Goal: Find specific page/section: Find specific page/section

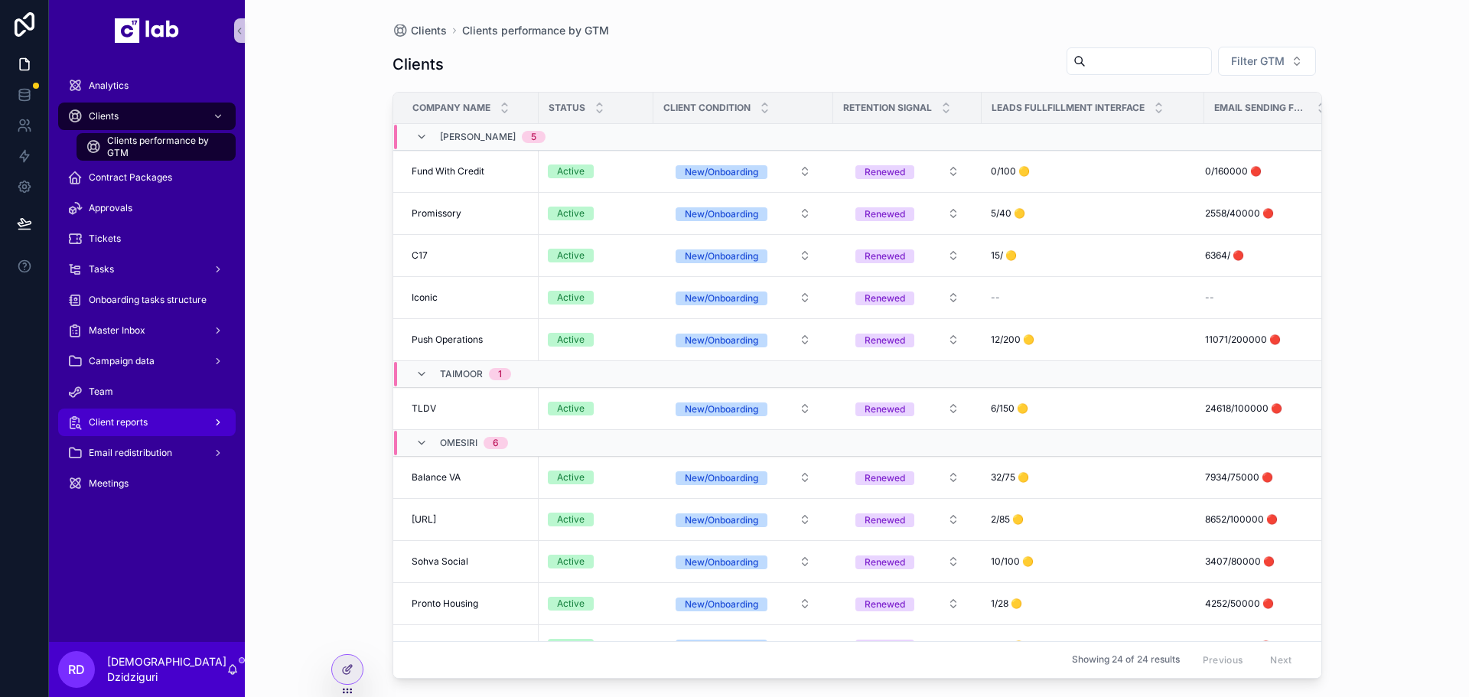
click at [158, 409] on link "Client reports" at bounding box center [147, 423] width 178 height 28
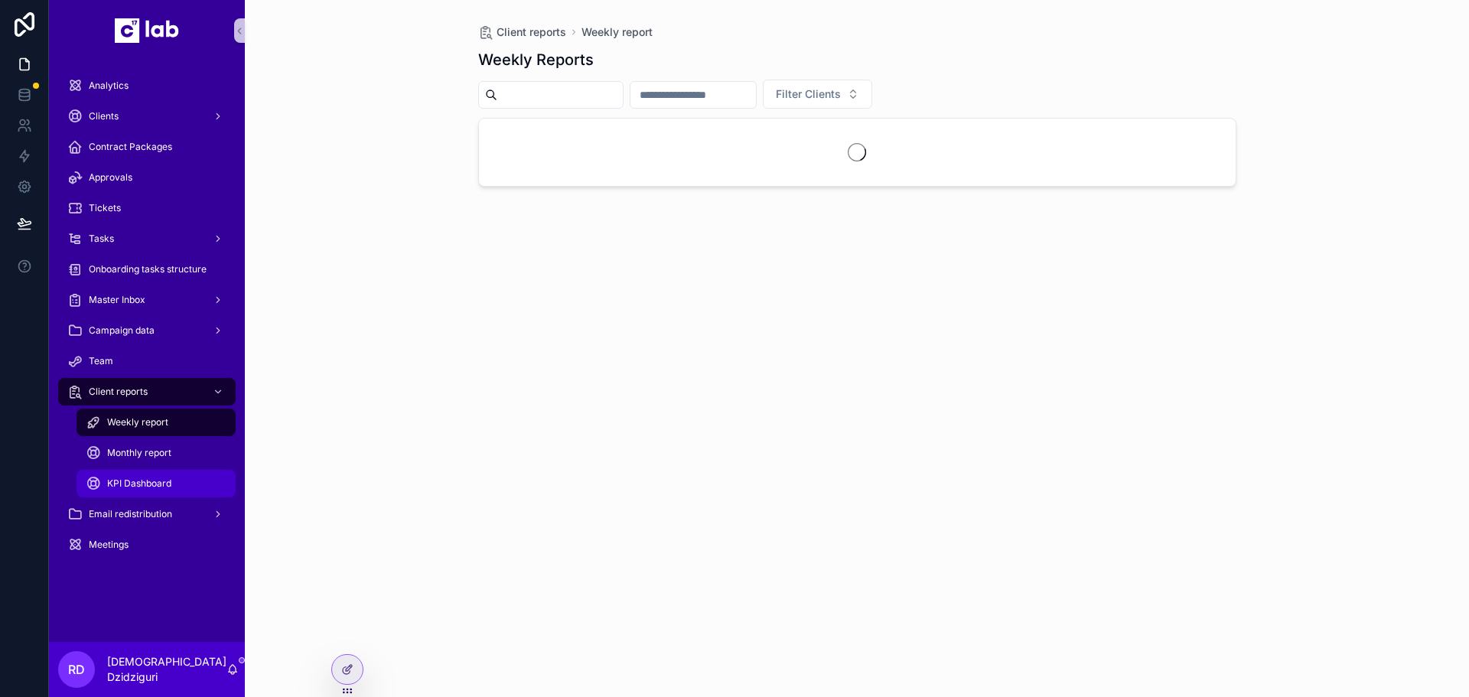
click at [158, 482] on span "KPI Dashboard" at bounding box center [139, 484] width 64 height 12
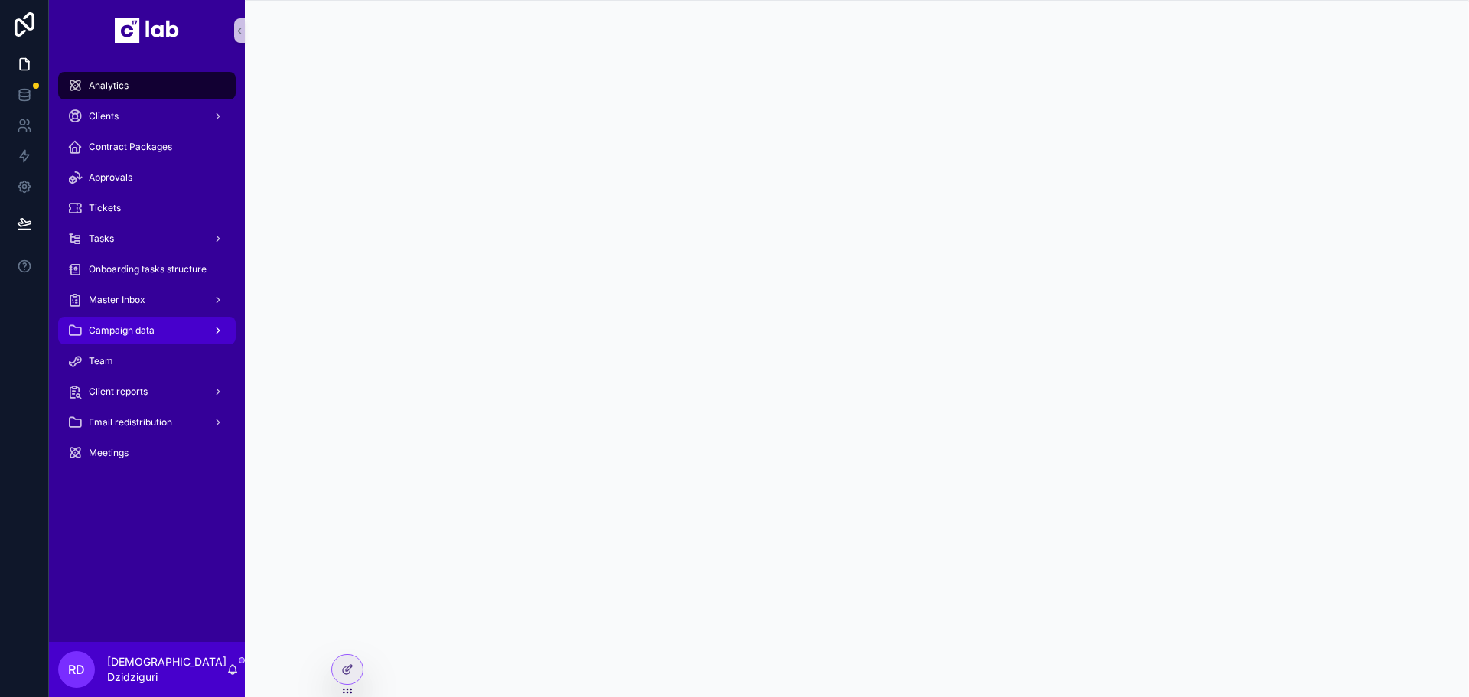
click at [135, 324] on div "Campaign data" at bounding box center [146, 330] width 159 height 24
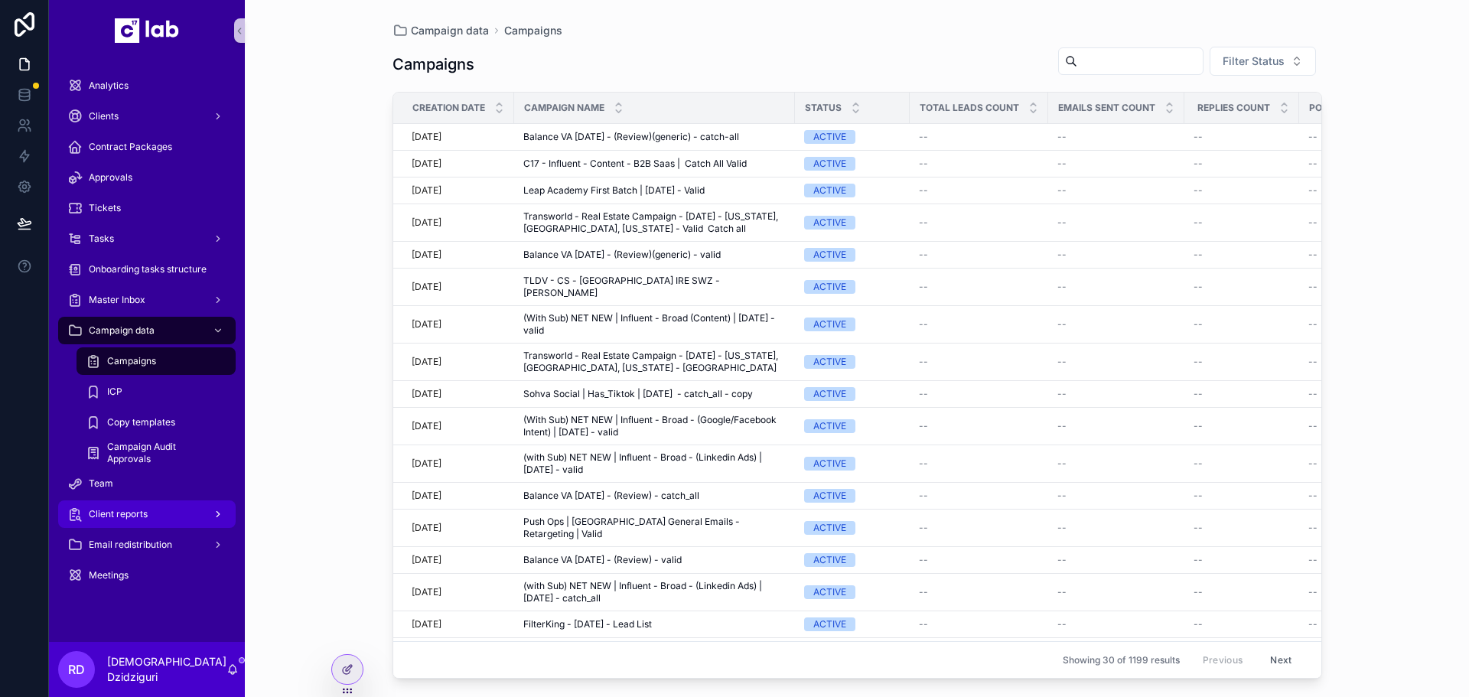
click at [132, 517] on span "Client reports" at bounding box center [118, 514] width 59 height 12
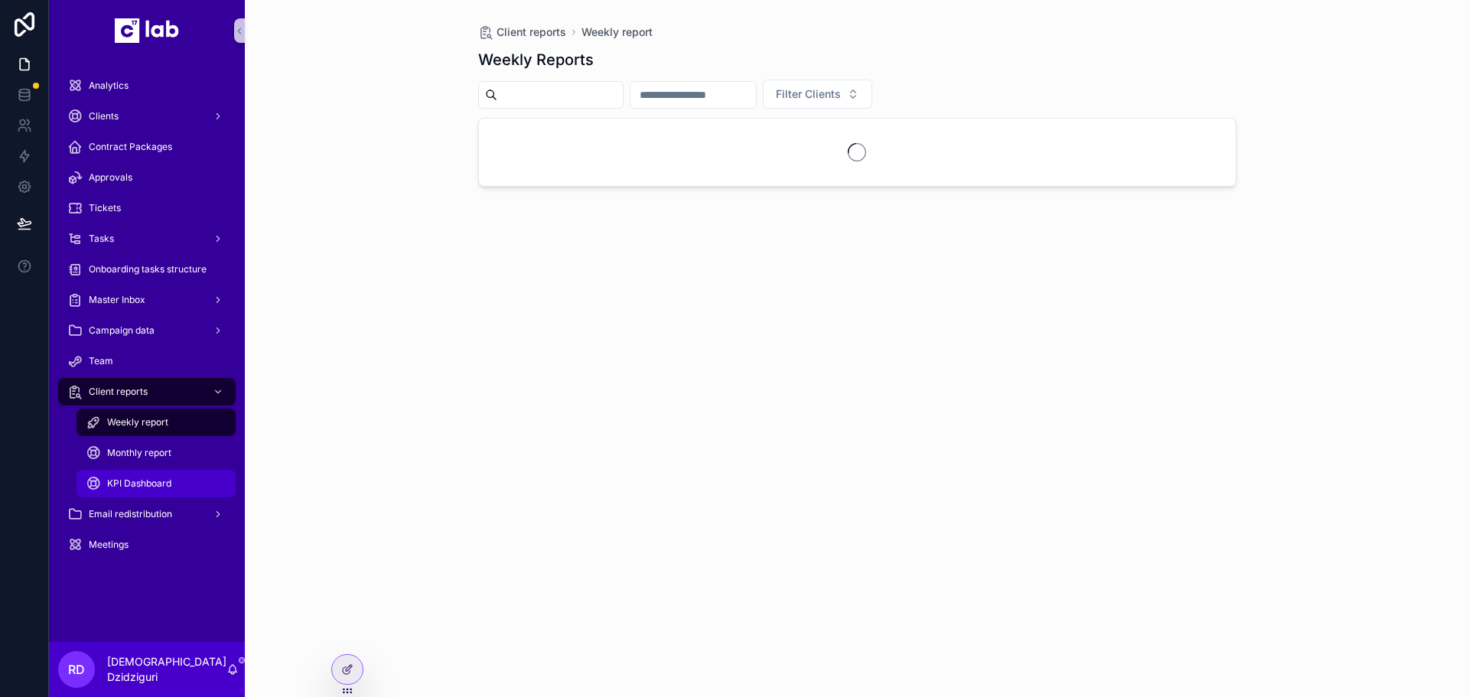
click at [155, 482] on span "KPI Dashboard" at bounding box center [139, 484] width 64 height 12
